Goal: Task Accomplishment & Management: Manage account settings

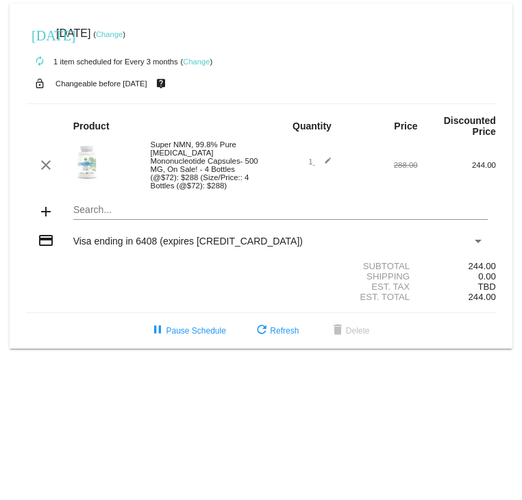
click at [203, 62] on link "Change" at bounding box center [196, 62] width 27 height 8
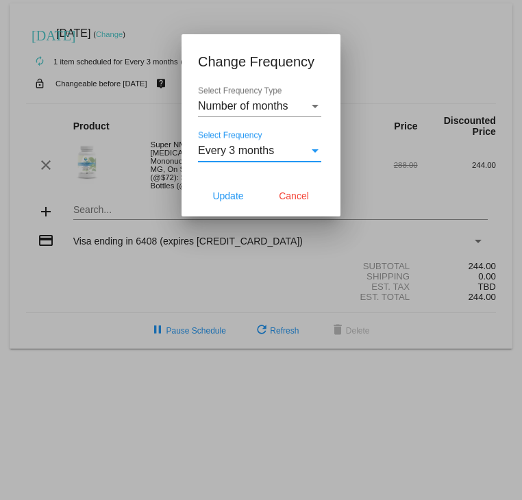
click at [317, 149] on div "Select Frequency" at bounding box center [315, 150] width 7 height 3
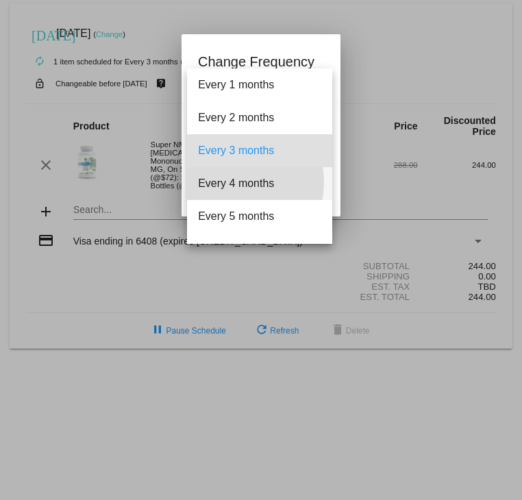
click at [238, 182] on span "Every 4 months" at bounding box center [259, 183] width 123 height 33
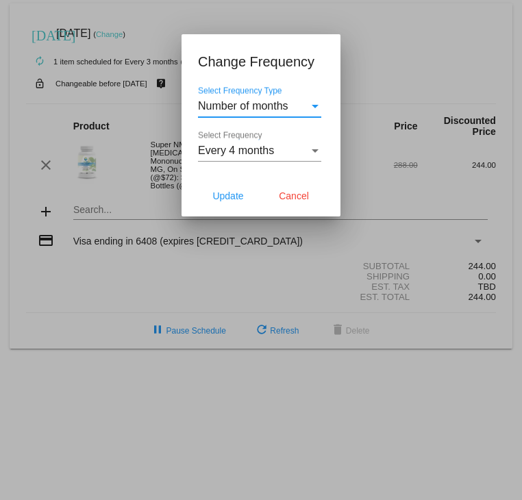
click at [316, 106] on div "Select Frequency Type" at bounding box center [315, 106] width 7 height 3
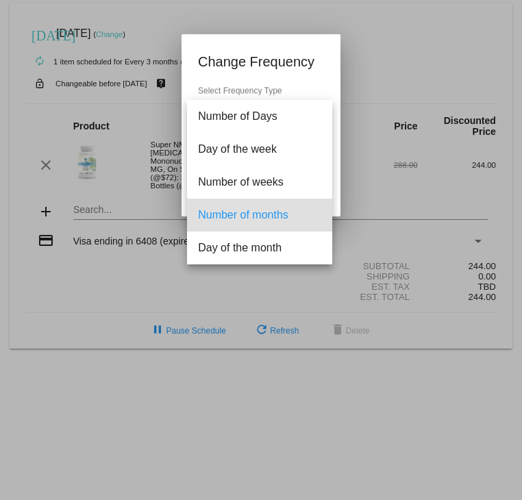
click at [375, 72] on div at bounding box center [261, 250] width 522 height 500
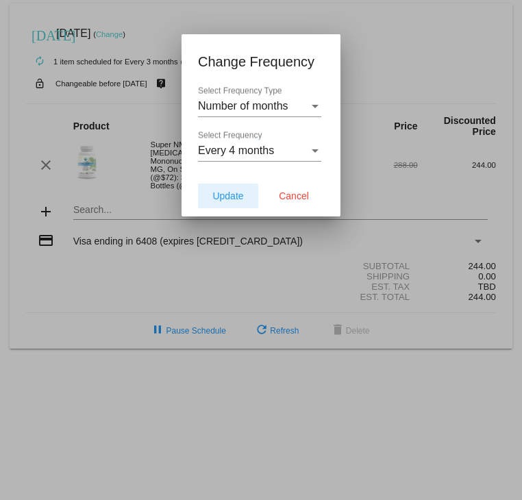
click at [236, 197] on span "Update" at bounding box center [227, 195] width 31 height 11
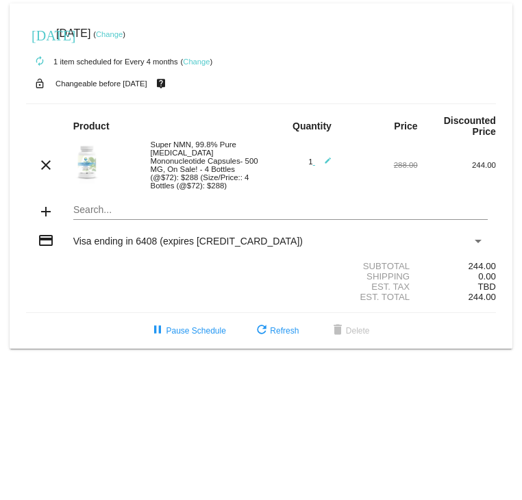
click at [123, 36] on link "Change" at bounding box center [109, 34] width 27 height 8
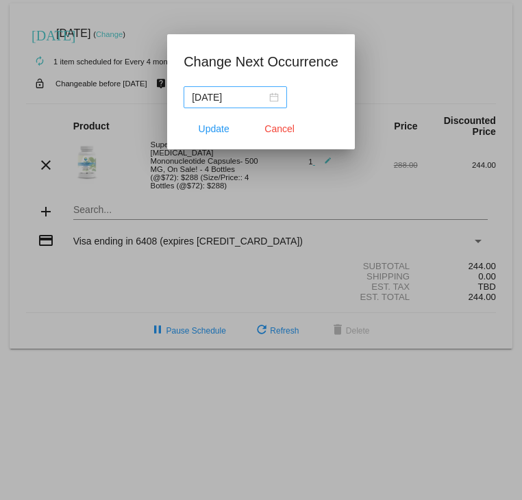
click at [271, 95] on div "[DATE]" at bounding box center [235, 97] width 87 height 15
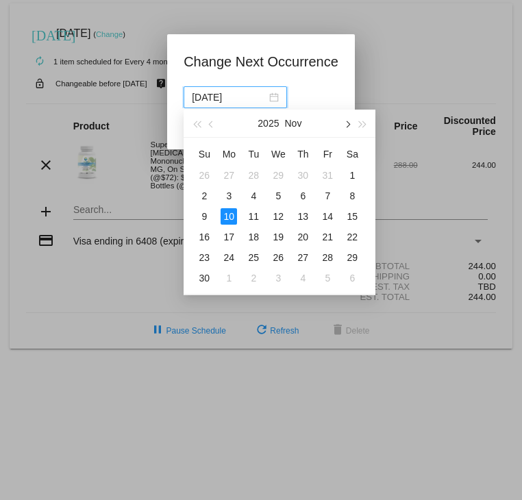
click at [351, 122] on button "button" at bounding box center [347, 123] width 15 height 27
click at [278, 194] on div "10" at bounding box center [278, 196] width 16 height 16
type input "[DATE]"
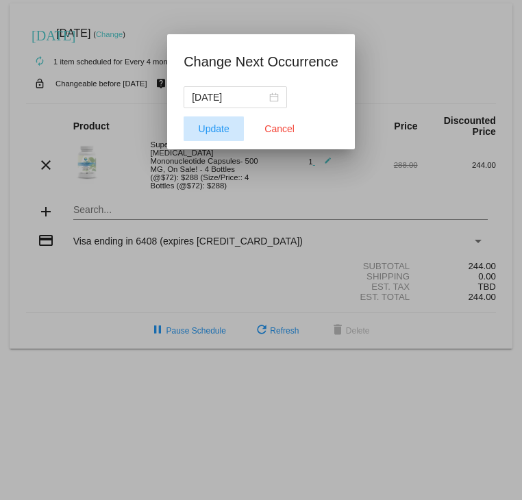
click at [225, 127] on span "Update" at bounding box center [214, 128] width 31 height 11
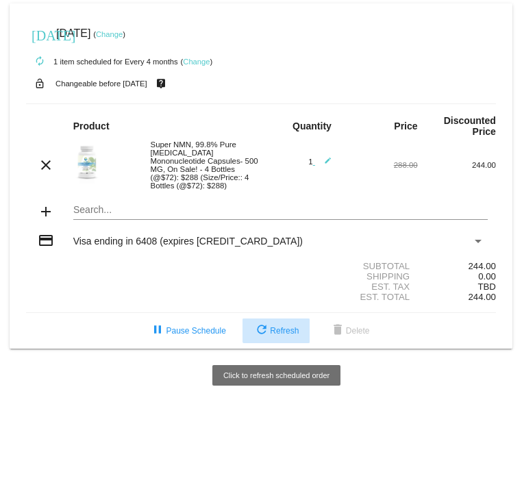
click at [289, 335] on span "refresh Refresh" at bounding box center [276, 331] width 45 height 10
click at [289, 333] on span "refresh Refresh" at bounding box center [276, 331] width 45 height 10
